Goal: Information Seeking & Learning: Learn about a topic

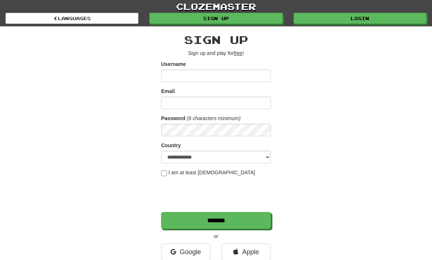
click at [191, 246] on link "Google" at bounding box center [185, 251] width 49 height 17
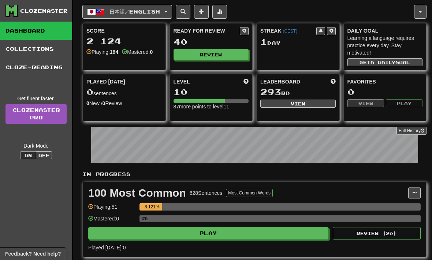
click at [273, 229] on button "Play" at bounding box center [208, 233] width 240 height 12
select select "**"
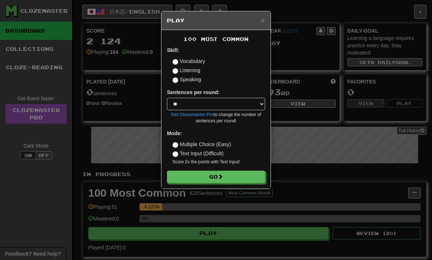
click at [251, 180] on button "Go" at bounding box center [216, 176] width 98 height 12
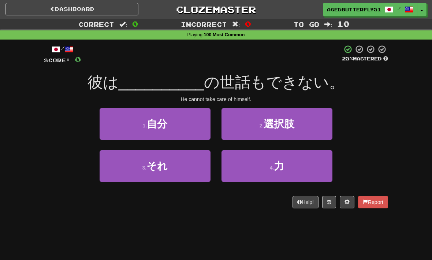
click at [197, 119] on button "1 . 自分" at bounding box center [155, 124] width 111 height 32
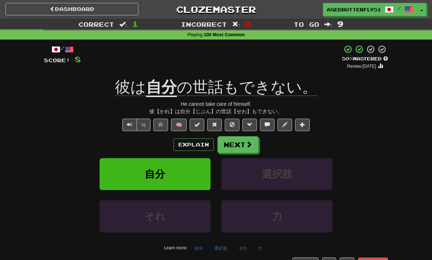
click at [248, 146] on span at bounding box center [248, 144] width 7 height 7
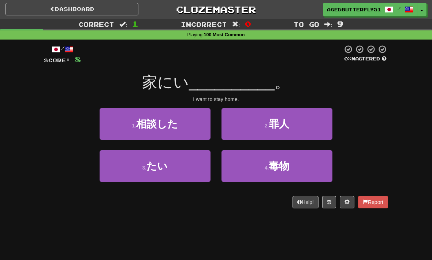
click at [138, 161] on button "3 . たい" at bounding box center [155, 166] width 111 height 32
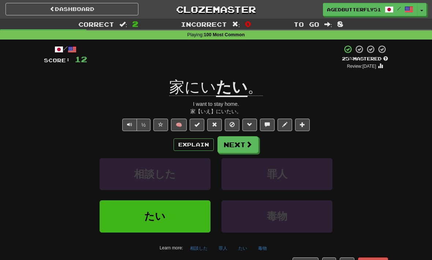
click at [195, 140] on button "Explain" at bounding box center [193, 144] width 40 height 12
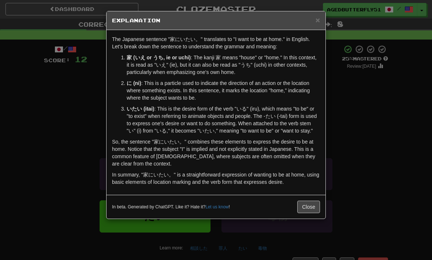
click at [383, 77] on div "× Explanation The Japanese sentence "家にいたい。" translates to "I want to be at hom…" at bounding box center [216, 130] width 432 height 260
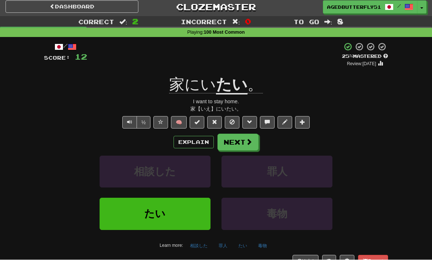
click at [243, 137] on button "Next" at bounding box center [237, 142] width 41 height 17
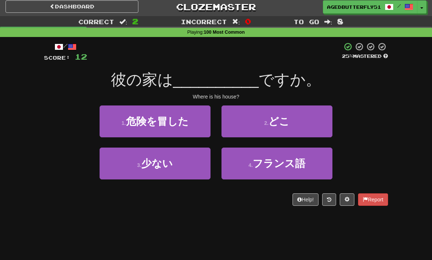
click at [290, 113] on button "2 . どこ" at bounding box center [276, 121] width 111 height 32
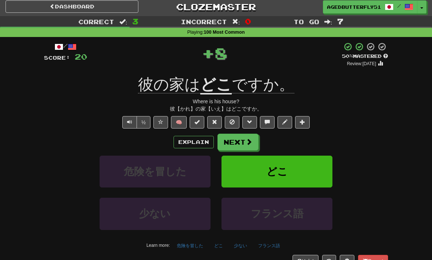
click at [238, 142] on button "Next" at bounding box center [237, 142] width 41 height 17
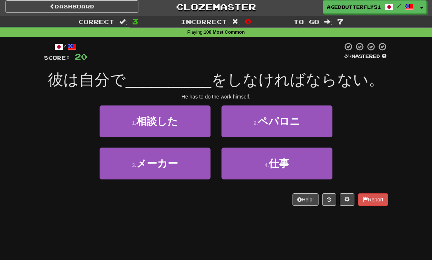
click at [309, 167] on button "4 . 仕事" at bounding box center [276, 163] width 111 height 32
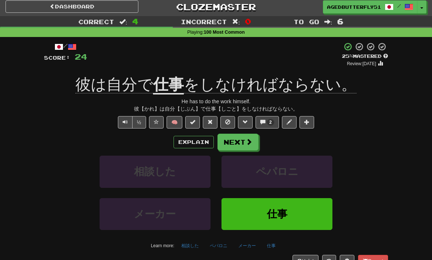
click at [246, 148] on button "Next" at bounding box center [237, 142] width 41 height 17
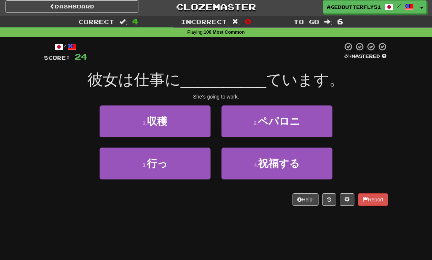
click at [175, 157] on button "3 . 行っ" at bounding box center [155, 163] width 111 height 32
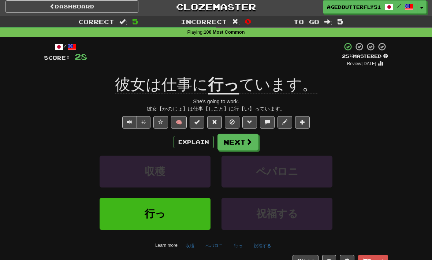
click at [245, 141] on span at bounding box center [248, 141] width 7 height 7
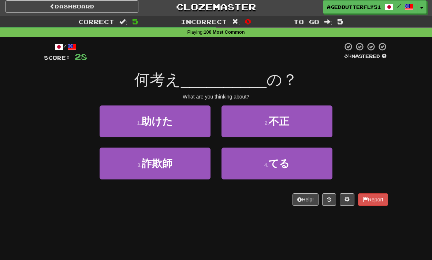
click at [259, 169] on button "4 . てる" at bounding box center [276, 163] width 111 height 32
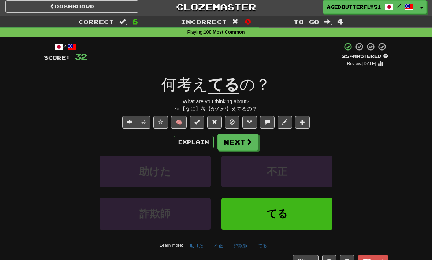
click at [249, 140] on span at bounding box center [248, 141] width 7 height 7
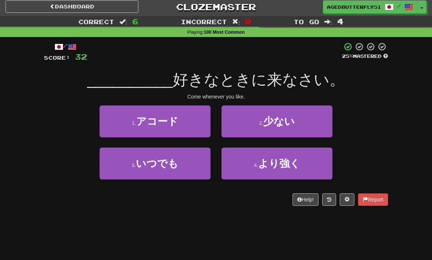
click at [128, 164] on button "3 . いつでも" at bounding box center [155, 163] width 111 height 32
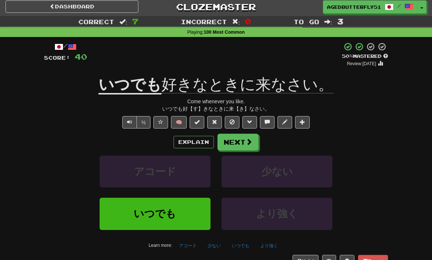
click at [229, 139] on button "Next" at bounding box center [237, 142] width 41 height 17
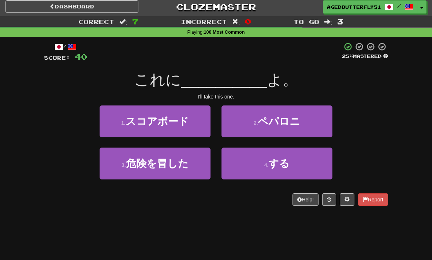
click at [262, 167] on button "4 . する" at bounding box center [276, 163] width 111 height 32
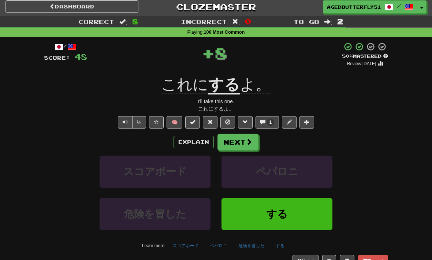
click at [266, 116] on button "1" at bounding box center [267, 122] width 24 height 12
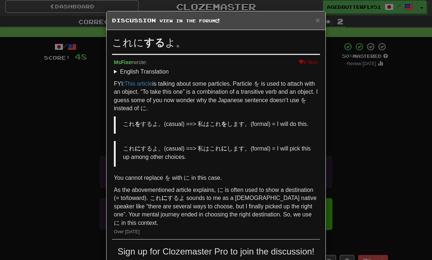
click at [44, 162] on div "× Discussion View in the forum これに する よ。 9 likes MsFixer wrote: English Transla…" at bounding box center [216, 130] width 432 height 260
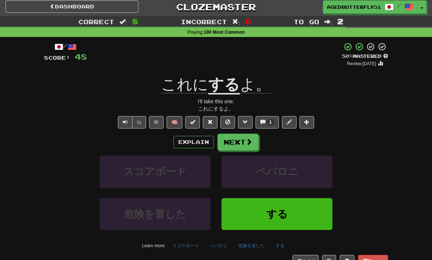
click at [240, 139] on button "Next" at bounding box center [237, 142] width 41 height 17
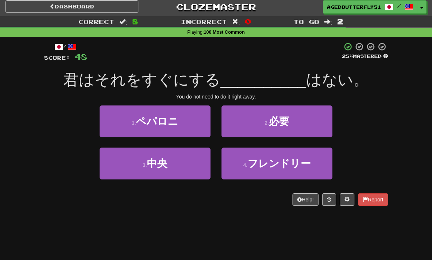
click at [252, 125] on button "2 . 必要" at bounding box center [276, 121] width 111 height 32
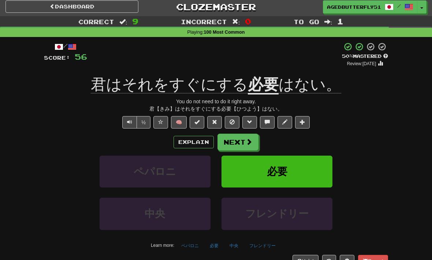
click at [190, 140] on button "Explain" at bounding box center [193, 142] width 40 height 12
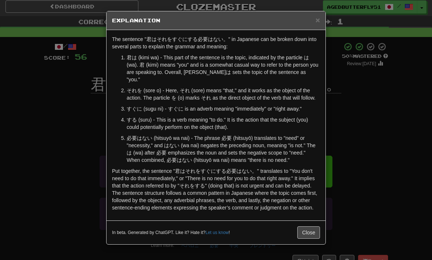
click at [388, 131] on div "× Explanation The sentence "君はそれをすぐにする必要はない。" in Japanese can be broken down in…" at bounding box center [216, 130] width 432 height 260
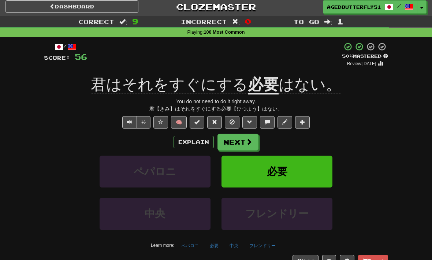
click at [241, 144] on button "Next" at bounding box center [237, 142] width 41 height 17
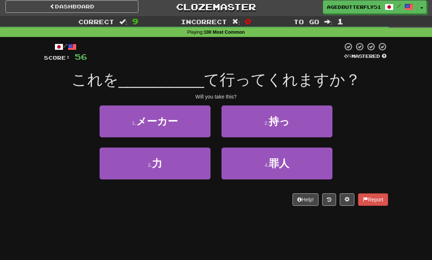
click at [292, 105] on button "2 . 持っ" at bounding box center [276, 121] width 111 height 32
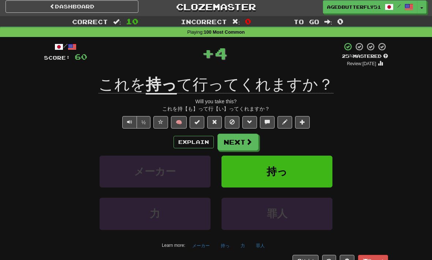
click at [252, 134] on button "Next" at bounding box center [237, 142] width 41 height 17
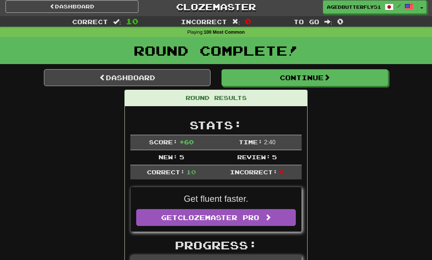
click at [114, 4] on link "Dashboard" at bounding box center [71, 6] width 133 height 12
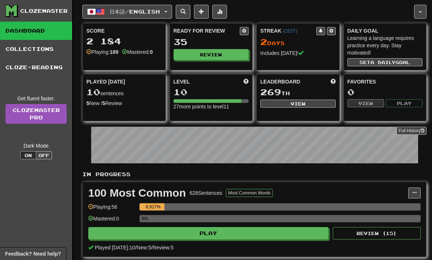
click at [162, 237] on button "Play" at bounding box center [208, 233] width 240 height 12
select select "**"
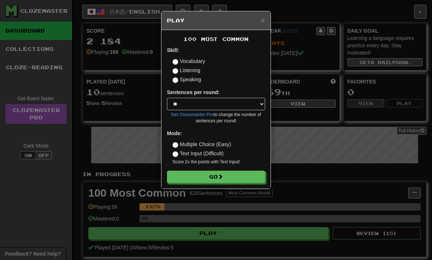
click at [189, 70] on label "Listening" at bounding box center [186, 70] width 28 height 7
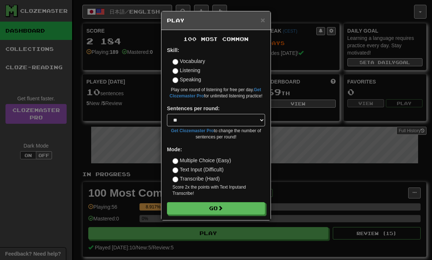
click at [216, 202] on button "Go" at bounding box center [216, 208] width 98 height 12
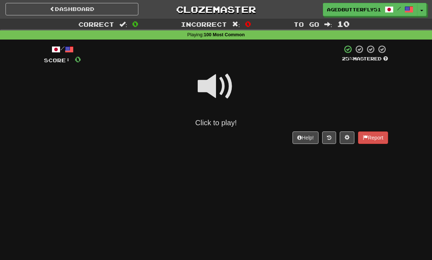
click at [216, 88] on span at bounding box center [216, 86] width 37 height 37
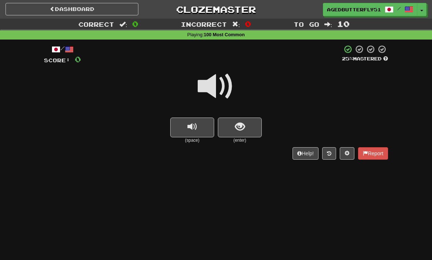
click at [215, 88] on span at bounding box center [216, 86] width 37 height 37
click at [248, 129] on button "show sentence" at bounding box center [240, 127] width 44 height 20
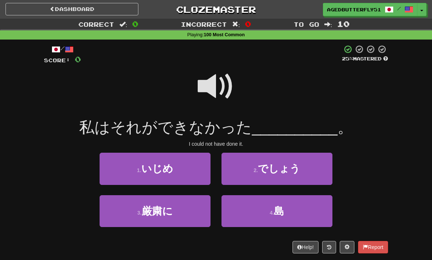
click at [217, 90] on span at bounding box center [216, 86] width 37 height 37
click at [297, 170] on span "でしょう" at bounding box center [279, 168] width 42 height 11
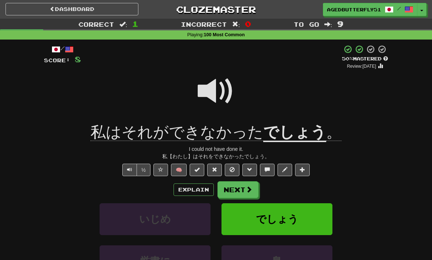
click at [200, 183] on button "Explain" at bounding box center [193, 189] width 40 height 12
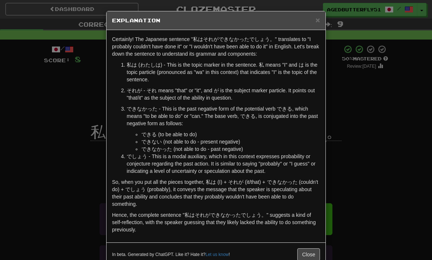
click at [370, 151] on div "× Explanation Certainly! The Japanese sentence "私はそれができなかったでしょう。" translates to…" at bounding box center [216, 130] width 432 height 260
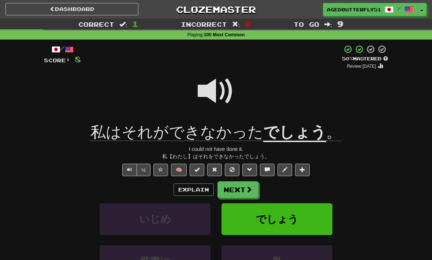
click at [246, 190] on span at bounding box center [248, 189] width 7 height 7
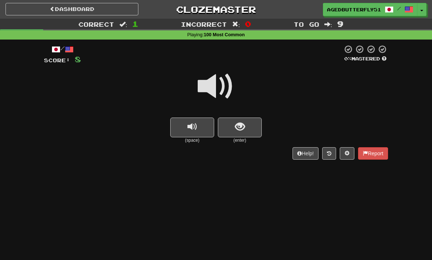
click at [224, 89] on span at bounding box center [216, 86] width 37 height 37
click at [209, 91] on span at bounding box center [216, 86] width 37 height 37
click at [208, 82] on span at bounding box center [216, 86] width 37 height 37
click at [240, 133] on button "show sentence" at bounding box center [240, 127] width 44 height 20
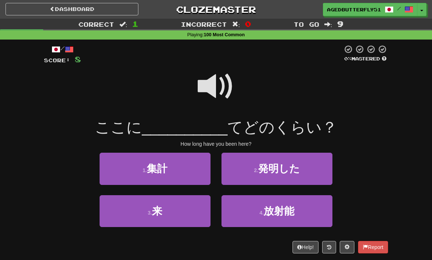
click at [190, 210] on button "3 . 来" at bounding box center [155, 211] width 111 height 32
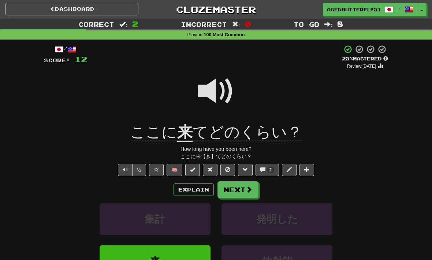
click at [277, 168] on button "2" at bounding box center [267, 170] width 24 height 12
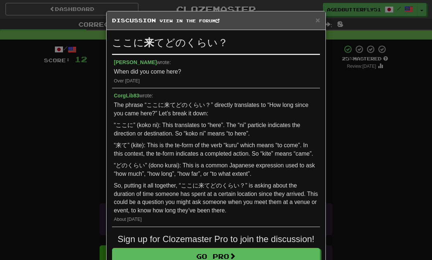
click at [383, 156] on div "× Discussion View in the forum ここに 来 てどのくらい？ Laura_Pierpont wrote: When did you…" at bounding box center [216, 130] width 432 height 260
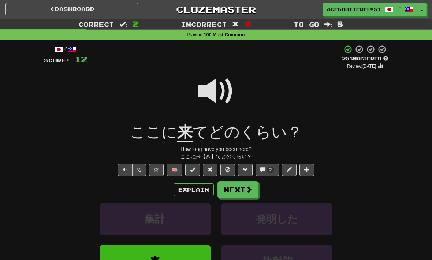
click at [243, 193] on button "Next" at bounding box center [237, 189] width 41 height 17
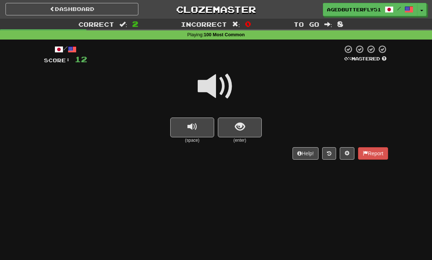
click at [213, 88] on span at bounding box center [216, 86] width 37 height 37
click at [247, 125] on button "show sentence" at bounding box center [240, 127] width 44 height 20
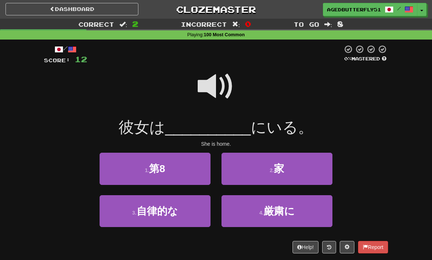
click at [295, 166] on button "2 . 家" at bounding box center [276, 169] width 111 height 32
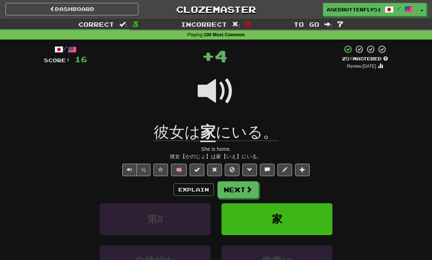
click at [245, 191] on button "Next" at bounding box center [237, 189] width 41 height 17
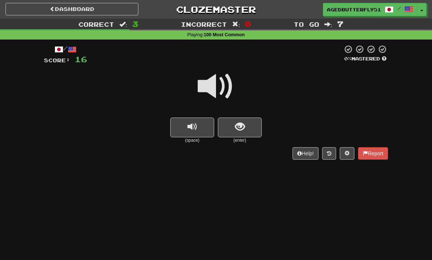
click at [214, 91] on span at bounding box center [216, 86] width 37 height 37
click at [204, 87] on span at bounding box center [216, 86] width 37 height 37
click at [253, 126] on button "show sentence" at bounding box center [240, 127] width 44 height 20
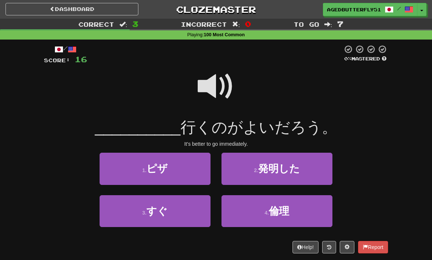
click at [216, 90] on span at bounding box center [216, 86] width 37 height 37
click at [180, 210] on button "3 . すぐ" at bounding box center [155, 211] width 111 height 32
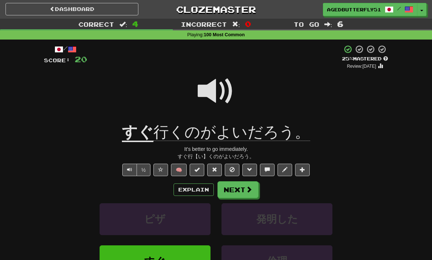
click at [249, 188] on span at bounding box center [248, 189] width 7 height 7
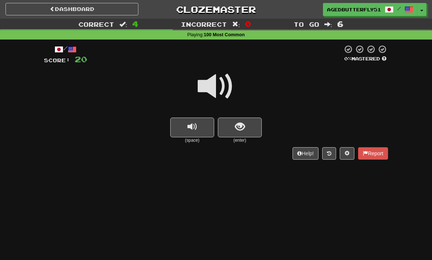
click at [149, 256] on div "Dashboard Clozemaster AgedButterfly5191 / Toggle Dropdown Dashboard Leaderboard…" at bounding box center [216, 130] width 432 height 260
click at [225, 85] on span at bounding box center [216, 86] width 37 height 37
click at [241, 122] on span "show sentence" at bounding box center [240, 127] width 10 height 10
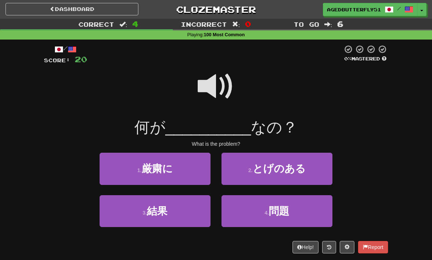
click at [213, 80] on span at bounding box center [216, 86] width 37 height 37
click at [180, 209] on button "3 . 結果" at bounding box center [155, 211] width 111 height 32
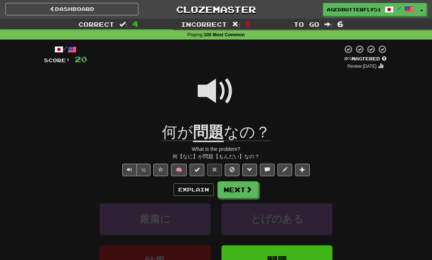
click at [245, 191] on button "Next" at bounding box center [237, 189] width 41 height 17
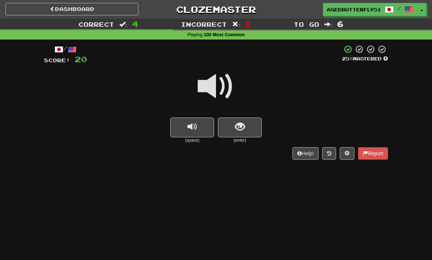
click at [220, 85] on span at bounding box center [216, 86] width 37 height 37
click at [243, 128] on span "show sentence" at bounding box center [240, 127] width 10 height 10
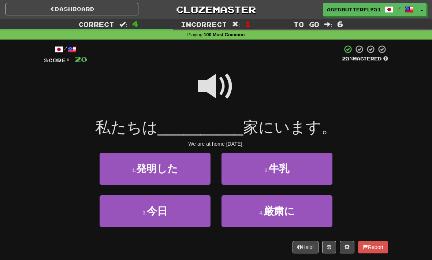
click at [221, 71] on span at bounding box center [216, 86] width 37 height 37
click at [181, 216] on button "3 . 今日" at bounding box center [155, 211] width 111 height 32
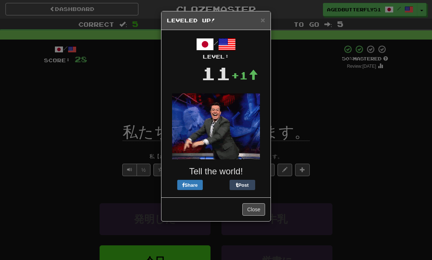
click at [263, 23] on span "×" at bounding box center [262, 20] width 4 height 8
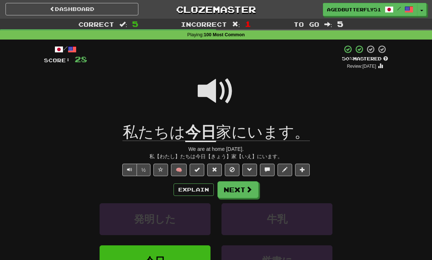
click at [256, 187] on button "Next" at bounding box center [237, 189] width 41 height 17
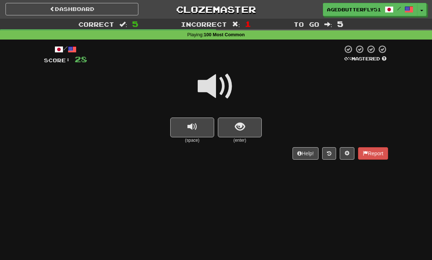
click at [207, 83] on span at bounding box center [216, 86] width 37 height 37
click at [213, 85] on span at bounding box center [216, 86] width 37 height 37
click at [245, 119] on button "show sentence" at bounding box center [240, 127] width 44 height 20
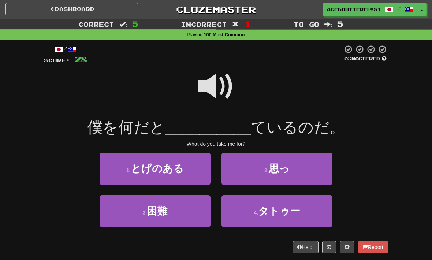
click at [217, 87] on span at bounding box center [216, 86] width 37 height 37
click at [325, 165] on button "2 . 思っ" at bounding box center [276, 169] width 111 height 32
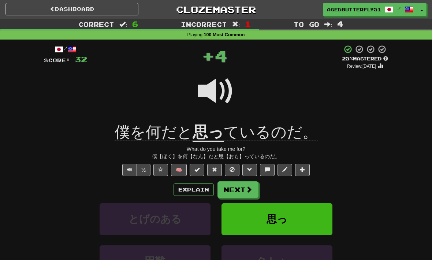
click at [250, 189] on span at bounding box center [248, 189] width 7 height 7
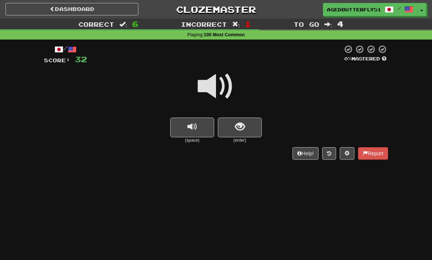
click at [221, 89] on span at bounding box center [216, 86] width 37 height 37
click at [233, 86] on span at bounding box center [216, 86] width 37 height 37
click at [239, 123] on span "show sentence" at bounding box center [240, 127] width 10 height 10
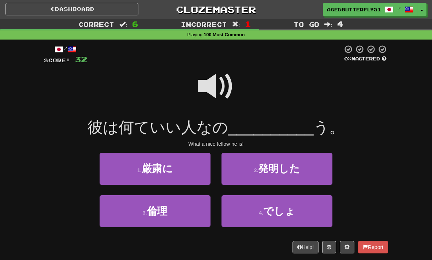
click at [219, 85] on span at bounding box center [216, 86] width 37 height 37
click at [275, 207] on span "でしょ" at bounding box center [279, 210] width 32 height 11
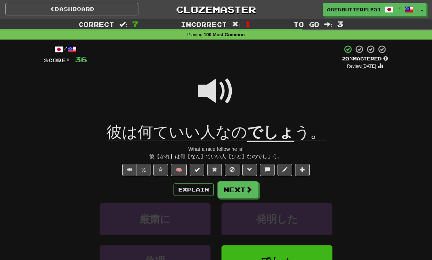
click at [245, 187] on span at bounding box center [248, 189] width 7 height 7
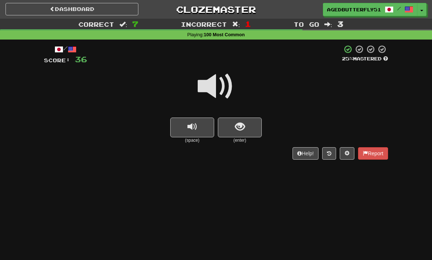
click at [212, 85] on span at bounding box center [216, 86] width 37 height 37
click at [247, 127] on button "show sentence" at bounding box center [240, 127] width 44 height 20
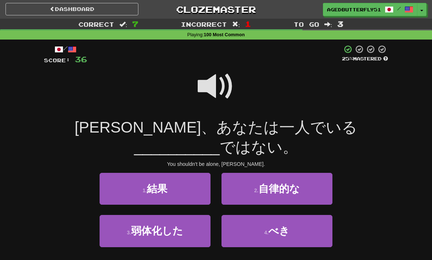
click at [315, 215] on button "4 . べき" at bounding box center [276, 231] width 111 height 32
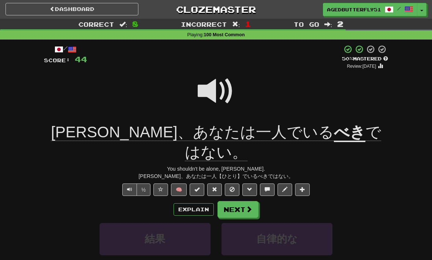
click at [246, 206] on span at bounding box center [248, 209] width 7 height 7
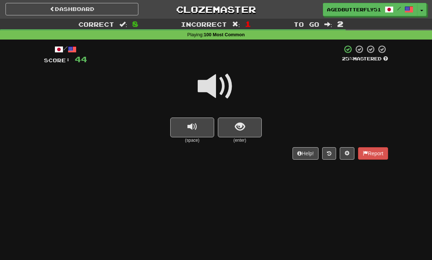
click at [221, 89] on span at bounding box center [216, 86] width 37 height 37
click at [211, 86] on span at bounding box center [216, 86] width 37 height 37
click at [218, 84] on span at bounding box center [216, 86] width 37 height 37
click at [252, 123] on button "show sentence" at bounding box center [240, 127] width 44 height 20
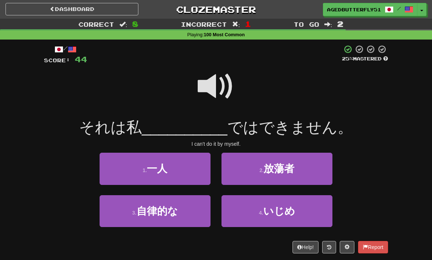
click at [180, 170] on button "1 . 一人" at bounding box center [155, 169] width 111 height 32
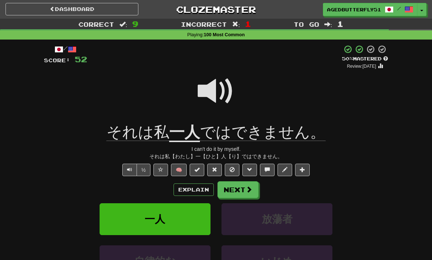
click at [245, 186] on span at bounding box center [248, 189] width 7 height 7
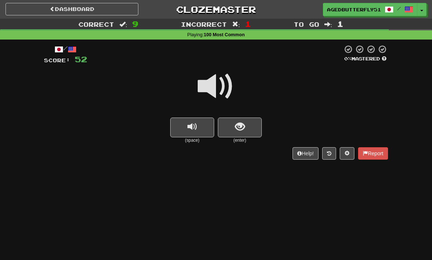
click at [229, 76] on span at bounding box center [216, 86] width 37 height 37
click at [242, 123] on span "show sentence" at bounding box center [240, 127] width 10 height 10
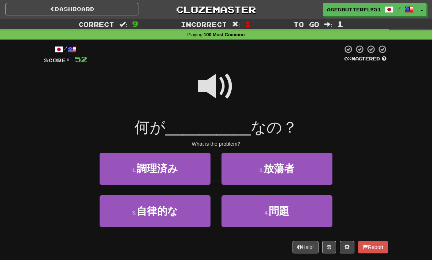
click at [305, 204] on button "4 . 問題" at bounding box center [276, 211] width 111 height 32
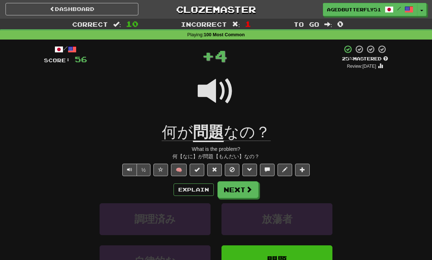
click at [245, 186] on span at bounding box center [248, 189] width 7 height 7
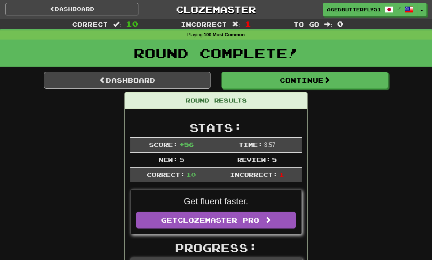
click at [117, 11] on link "Dashboard" at bounding box center [71, 9] width 133 height 12
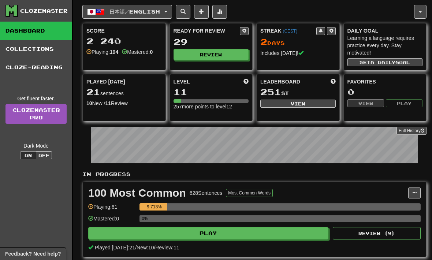
click at [208, 239] on button "Play" at bounding box center [208, 233] width 240 height 12
select select "**"
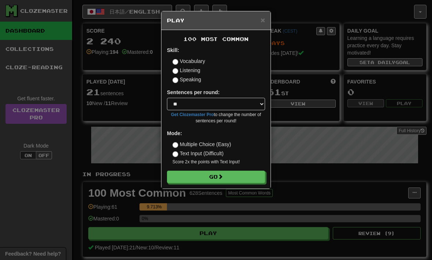
click at [181, 80] on label "Speaking" at bounding box center [186, 79] width 29 height 7
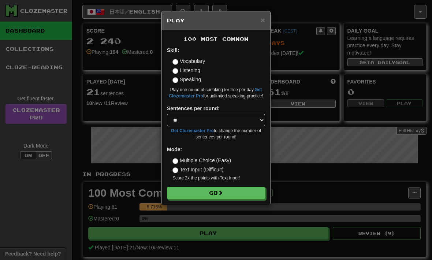
click at [221, 191] on span at bounding box center [220, 192] width 5 height 5
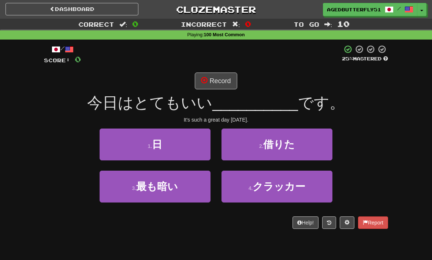
click at [117, 140] on button "1 . 日" at bounding box center [155, 144] width 111 height 32
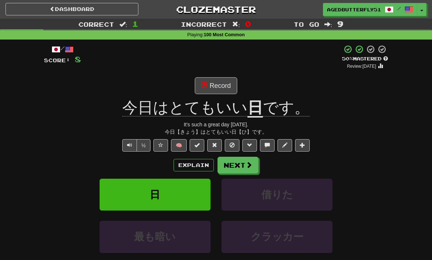
click at [252, 165] on button "Next" at bounding box center [237, 165] width 41 height 17
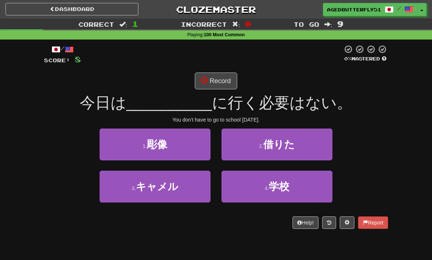
click at [308, 183] on button "4 . 学校" at bounding box center [276, 186] width 111 height 32
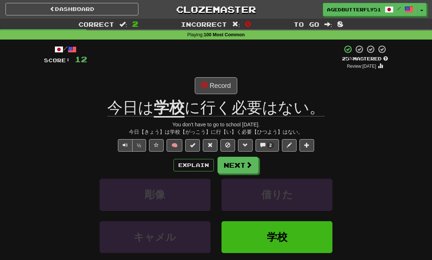
click at [271, 145] on span "2" at bounding box center [270, 145] width 3 height 5
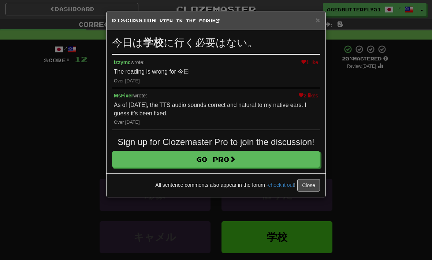
click at [361, 89] on div "× Discussion View in the forum 今日は 学校 に行く必要はない。 1 like [PERSON_NAME] wrote: The…" at bounding box center [216, 130] width 432 height 260
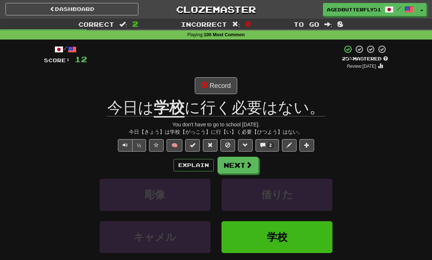
click at [251, 162] on span at bounding box center [248, 164] width 7 height 7
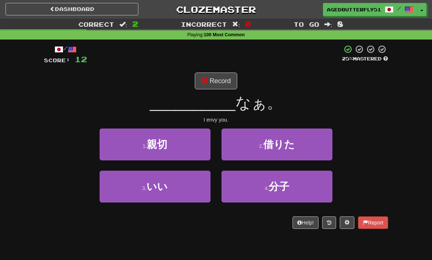
click at [185, 180] on button "3 . いい" at bounding box center [155, 186] width 111 height 32
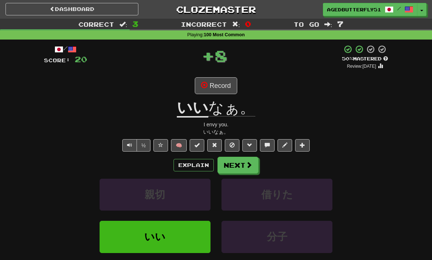
click at [251, 163] on span at bounding box center [248, 164] width 7 height 7
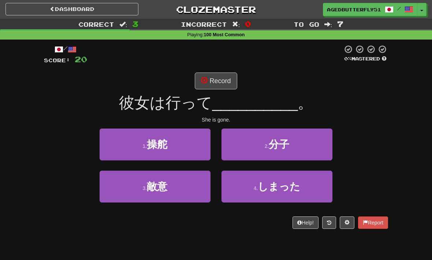
click at [308, 179] on button "4 . しまった" at bounding box center [276, 186] width 111 height 32
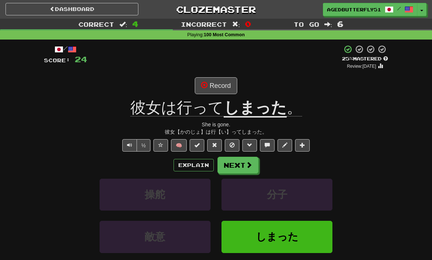
click at [199, 161] on button "Explain" at bounding box center [193, 165] width 40 height 12
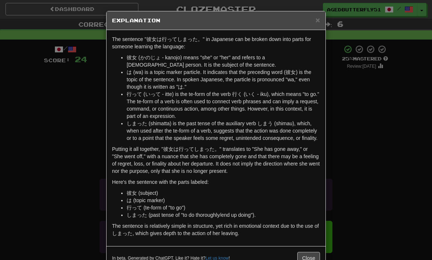
click at [345, 81] on div "× Explanation The sentence "彼女は行ってしまった。" in Japanese can be broken down into pa…" at bounding box center [216, 130] width 432 height 260
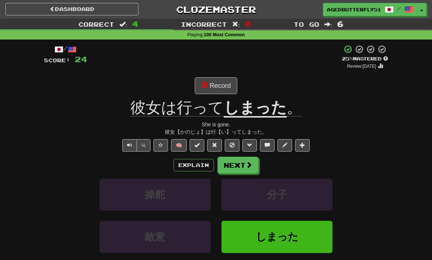
click at [243, 162] on button "Next" at bounding box center [237, 165] width 41 height 17
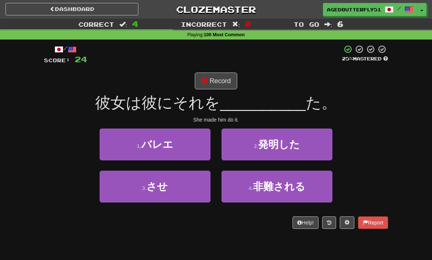
click at [198, 178] on button "3 . させ" at bounding box center [155, 186] width 111 height 32
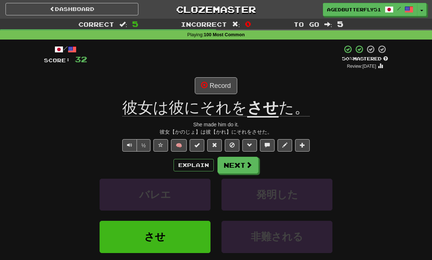
click at [244, 165] on button "Next" at bounding box center [237, 165] width 41 height 17
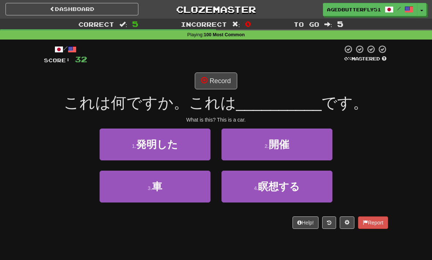
click at [202, 187] on button "3 . 車" at bounding box center [155, 186] width 111 height 32
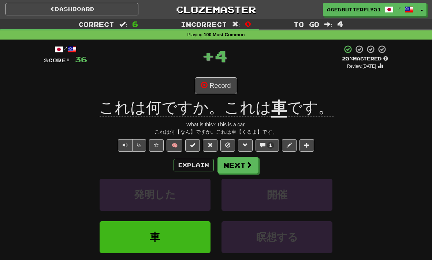
click at [269, 146] on span "1" at bounding box center [271, 145] width 8 height 7
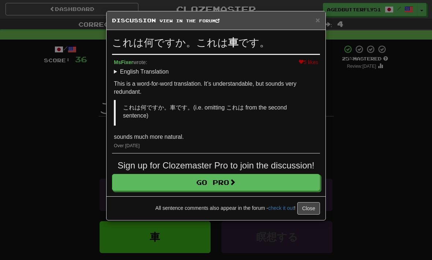
click at [370, 95] on div "× Discussion View in the forum これは何ですか。これは 車 です。 5 likes MsFixer wrote: English…" at bounding box center [216, 130] width 432 height 260
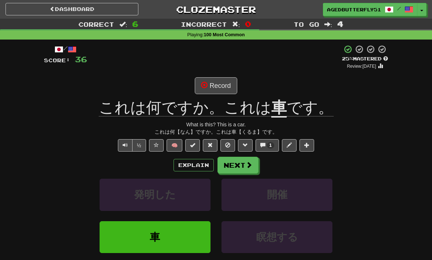
click at [245, 161] on span at bounding box center [248, 164] width 7 height 7
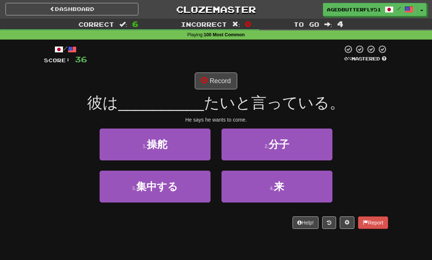
click at [312, 175] on button "4 . 来" at bounding box center [276, 186] width 111 height 32
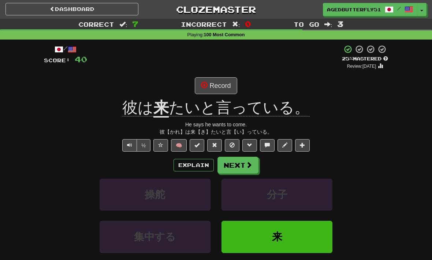
click at [243, 167] on button "Next" at bounding box center [237, 165] width 41 height 17
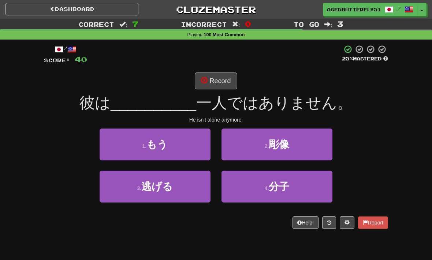
click at [114, 142] on button "1 . もう" at bounding box center [155, 144] width 111 height 32
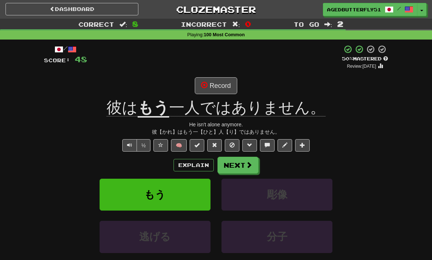
click at [246, 166] on span at bounding box center [248, 164] width 7 height 7
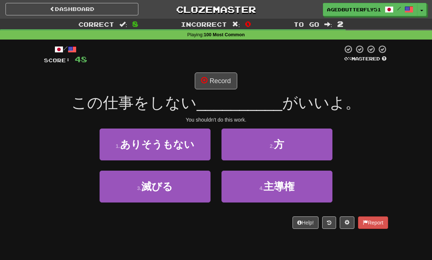
click at [306, 141] on button "2 . 方" at bounding box center [276, 144] width 111 height 32
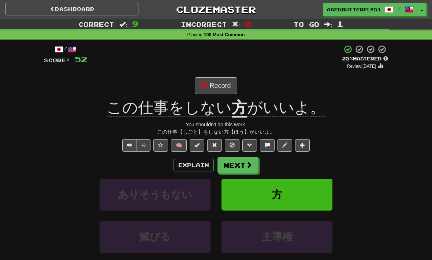
click at [247, 166] on span at bounding box center [248, 164] width 7 height 7
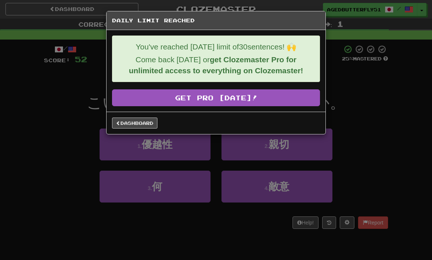
click at [138, 127] on link "Dashboard" at bounding box center [134, 122] width 45 height 11
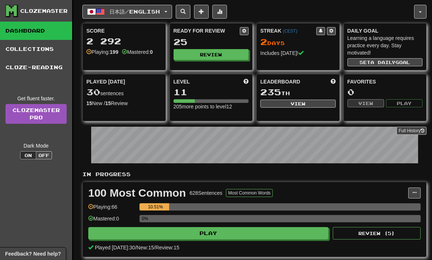
click at [407, 232] on button "Review ( 5 )" at bounding box center [377, 233] width 88 height 12
select select "**"
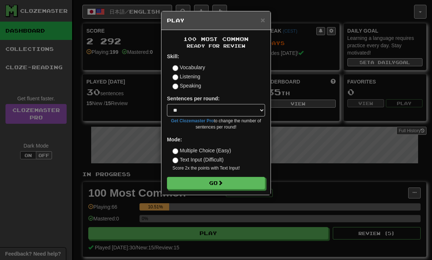
click at [251, 183] on button "Go" at bounding box center [216, 183] width 98 height 12
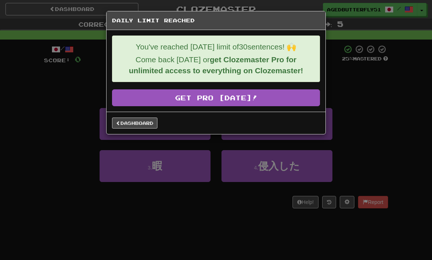
click at [365, 68] on div "Daily Limit Reached You've reached [DATE] limit of 30 sentences! 🙌 Come back [D…" at bounding box center [216, 130] width 432 height 260
click at [145, 125] on link "Dashboard" at bounding box center [134, 122] width 45 height 11
